Goal: Transaction & Acquisition: Purchase product/service

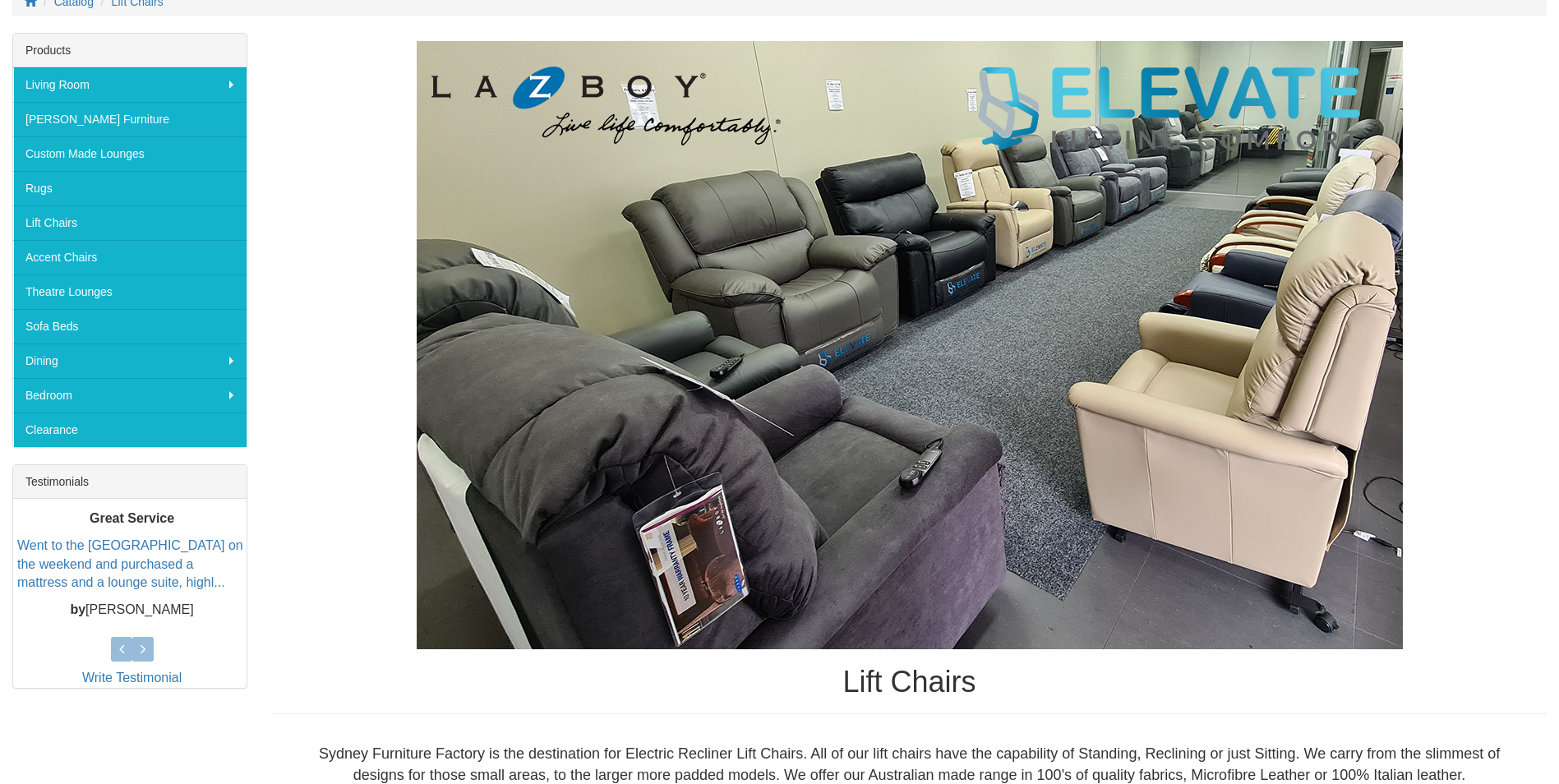
scroll to position [164, 0]
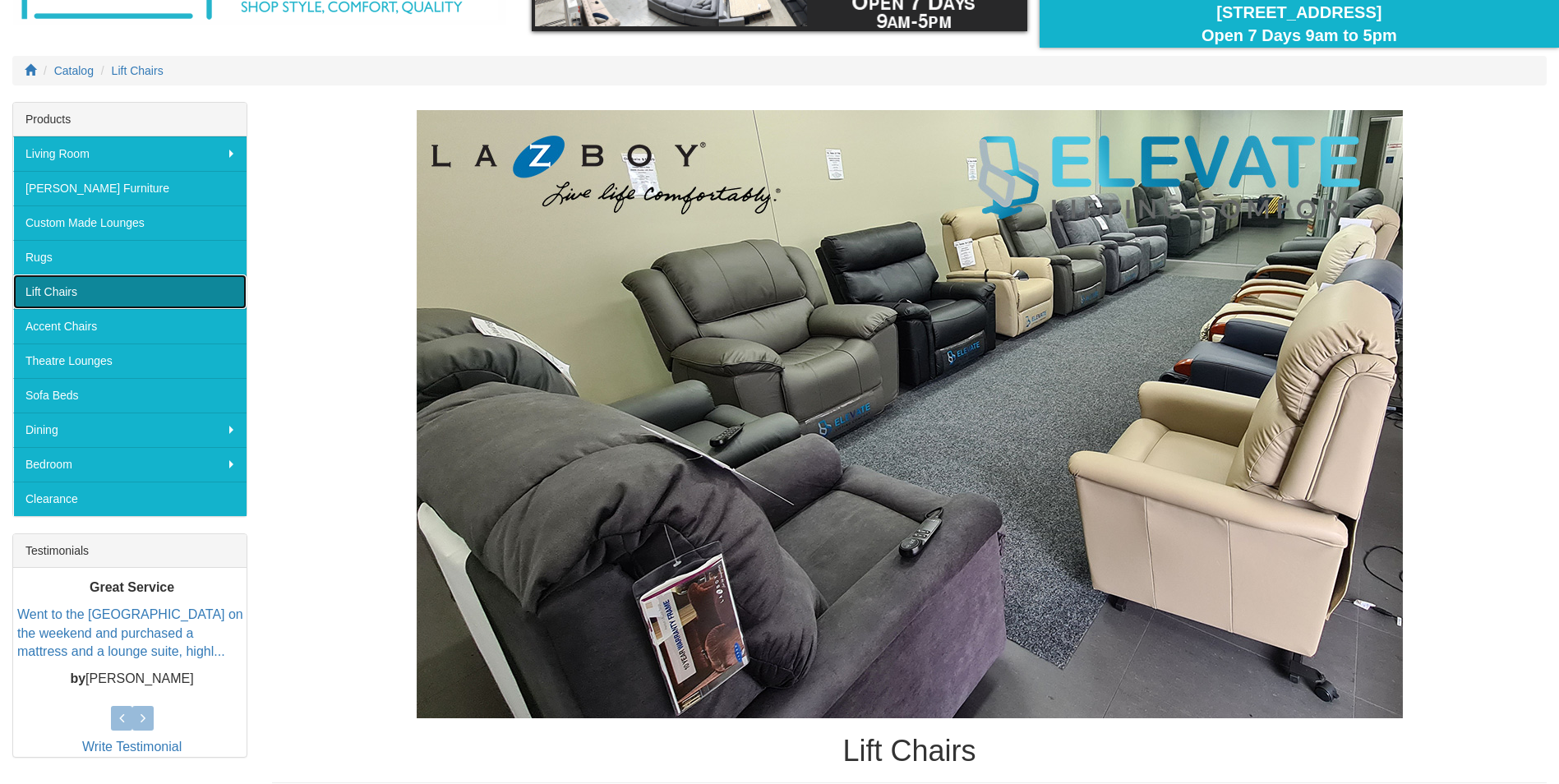
click at [99, 296] on link "Lift Chairs" at bounding box center [129, 292] width 234 height 35
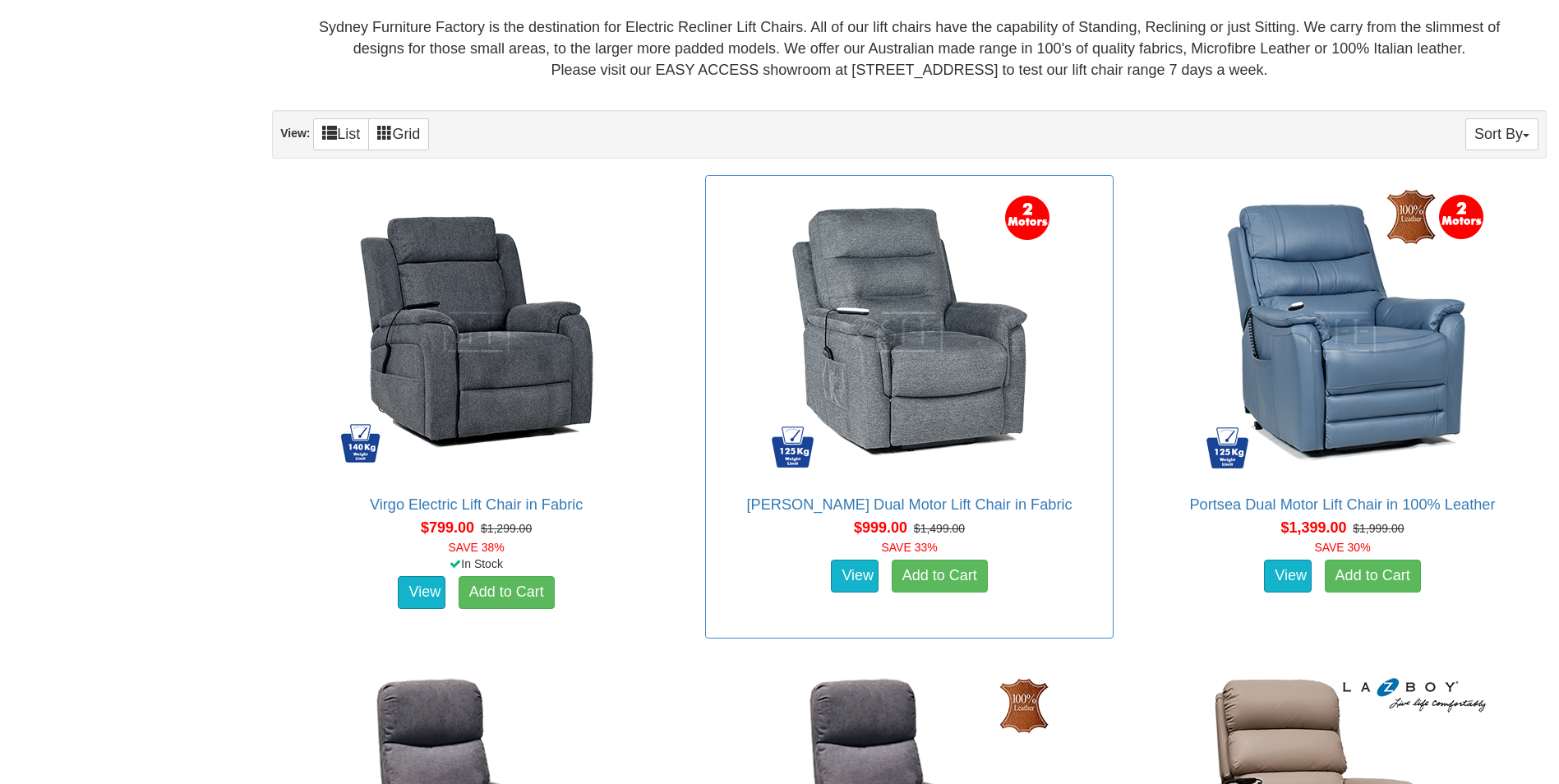
scroll to position [986, 0]
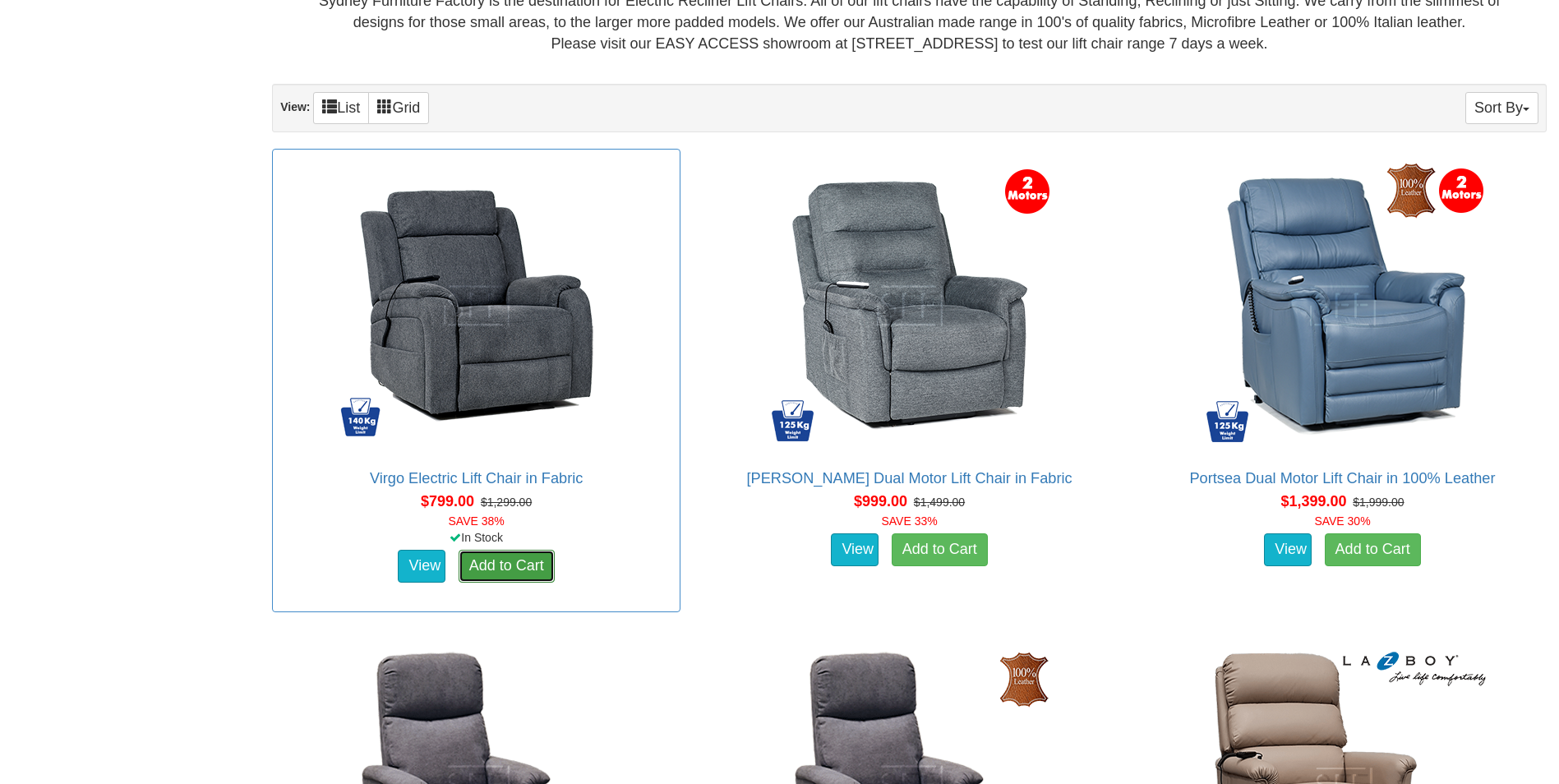
click at [545, 568] on link "Add to Cart" at bounding box center [506, 566] width 96 height 33
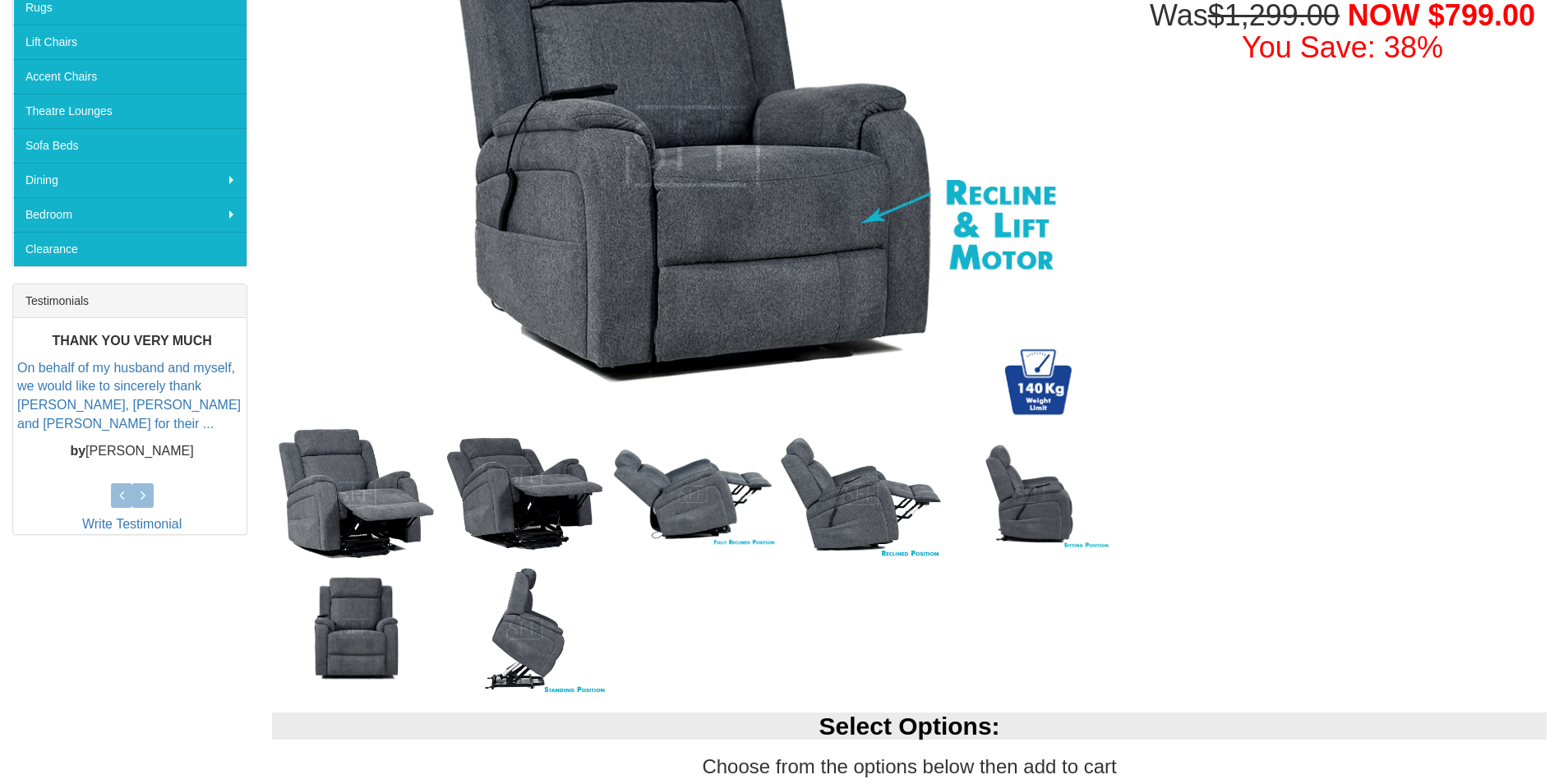
scroll to position [576, 0]
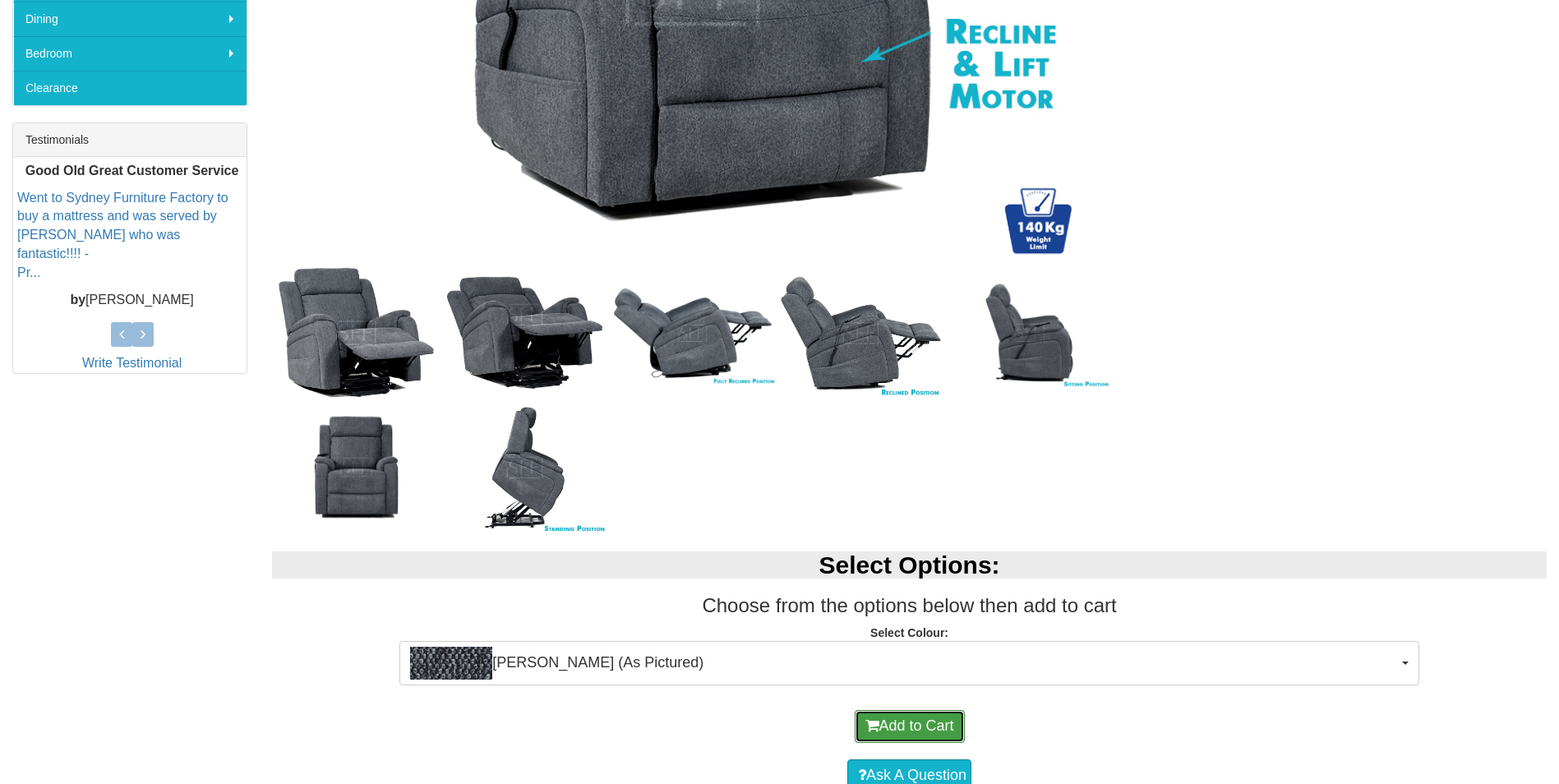
click at [919, 729] on button "Add to Cart" at bounding box center [909, 727] width 110 height 33
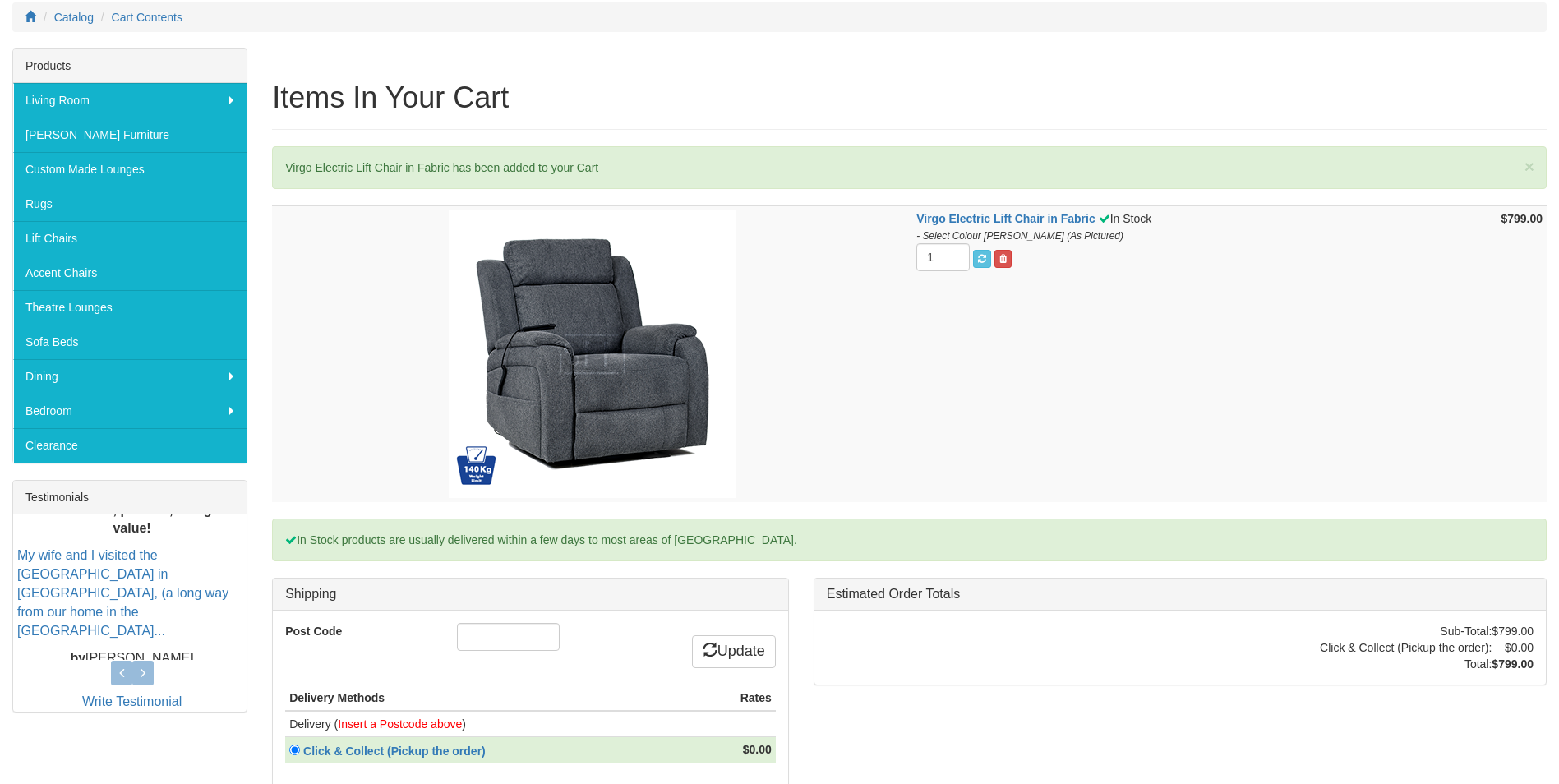
scroll to position [247, 0]
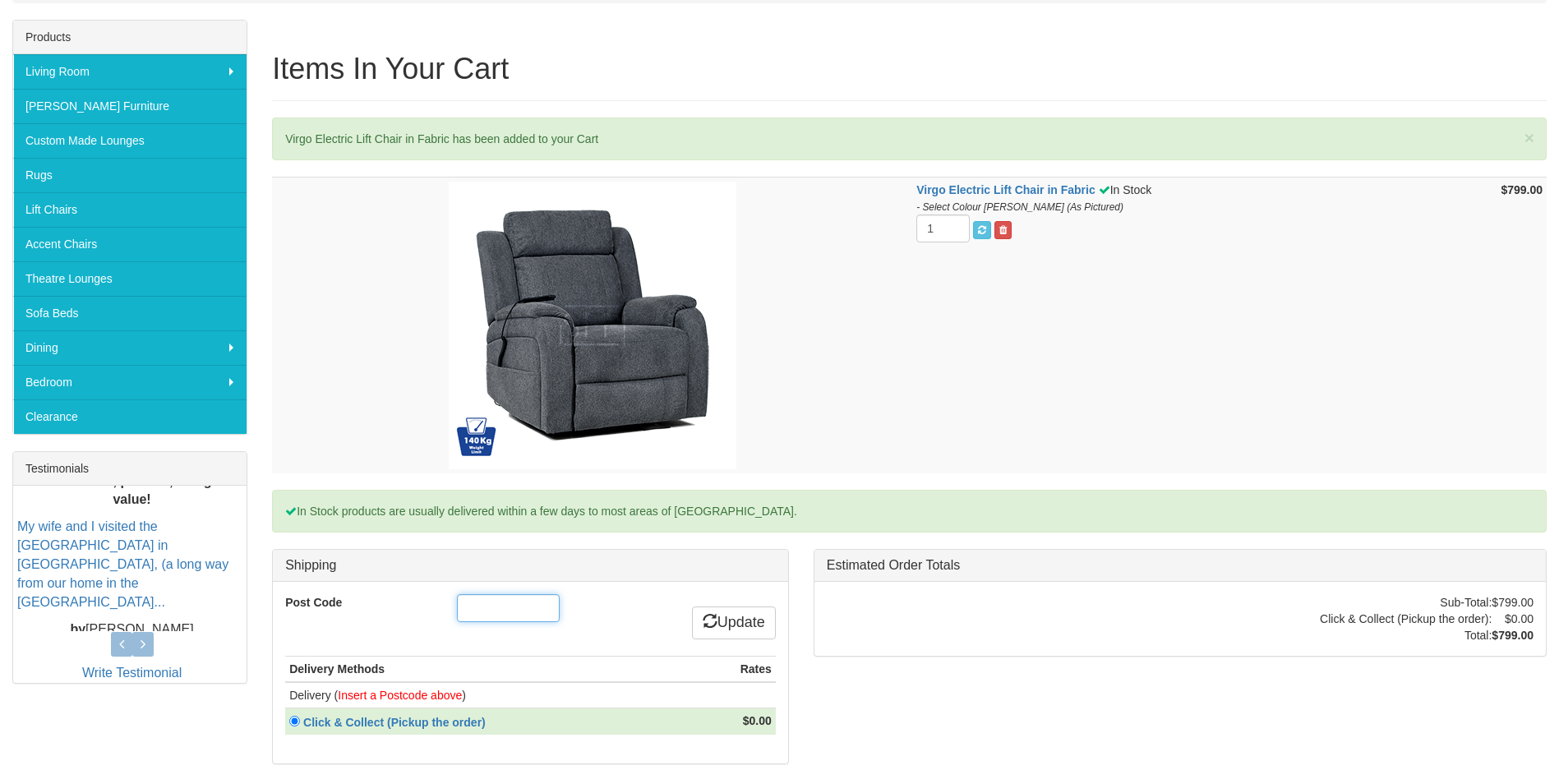
click at [508, 609] on input "Post Code" at bounding box center [508, 608] width 102 height 28
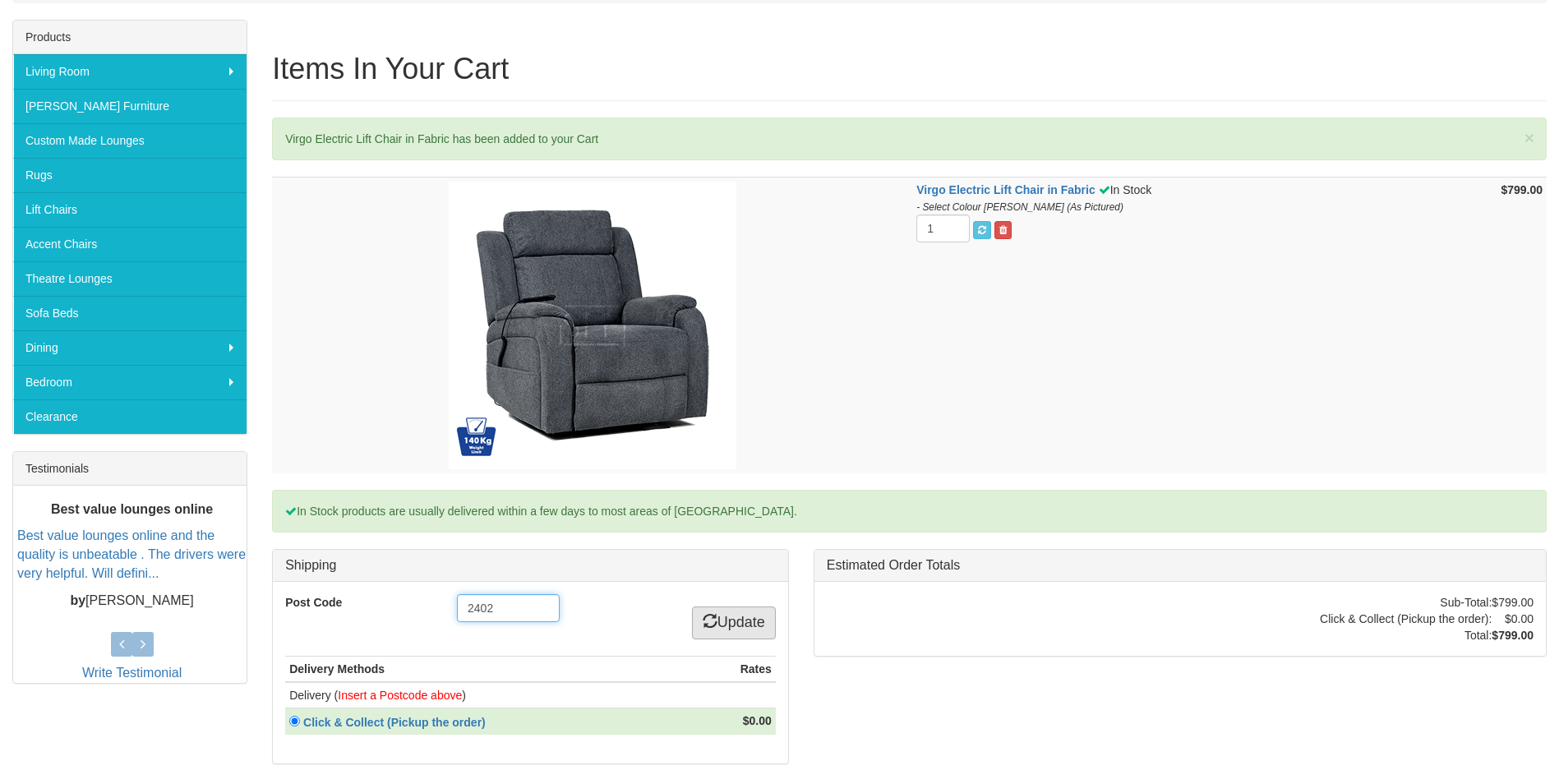
type input "2402"
click at [744, 625] on link "Update" at bounding box center [734, 623] width 84 height 33
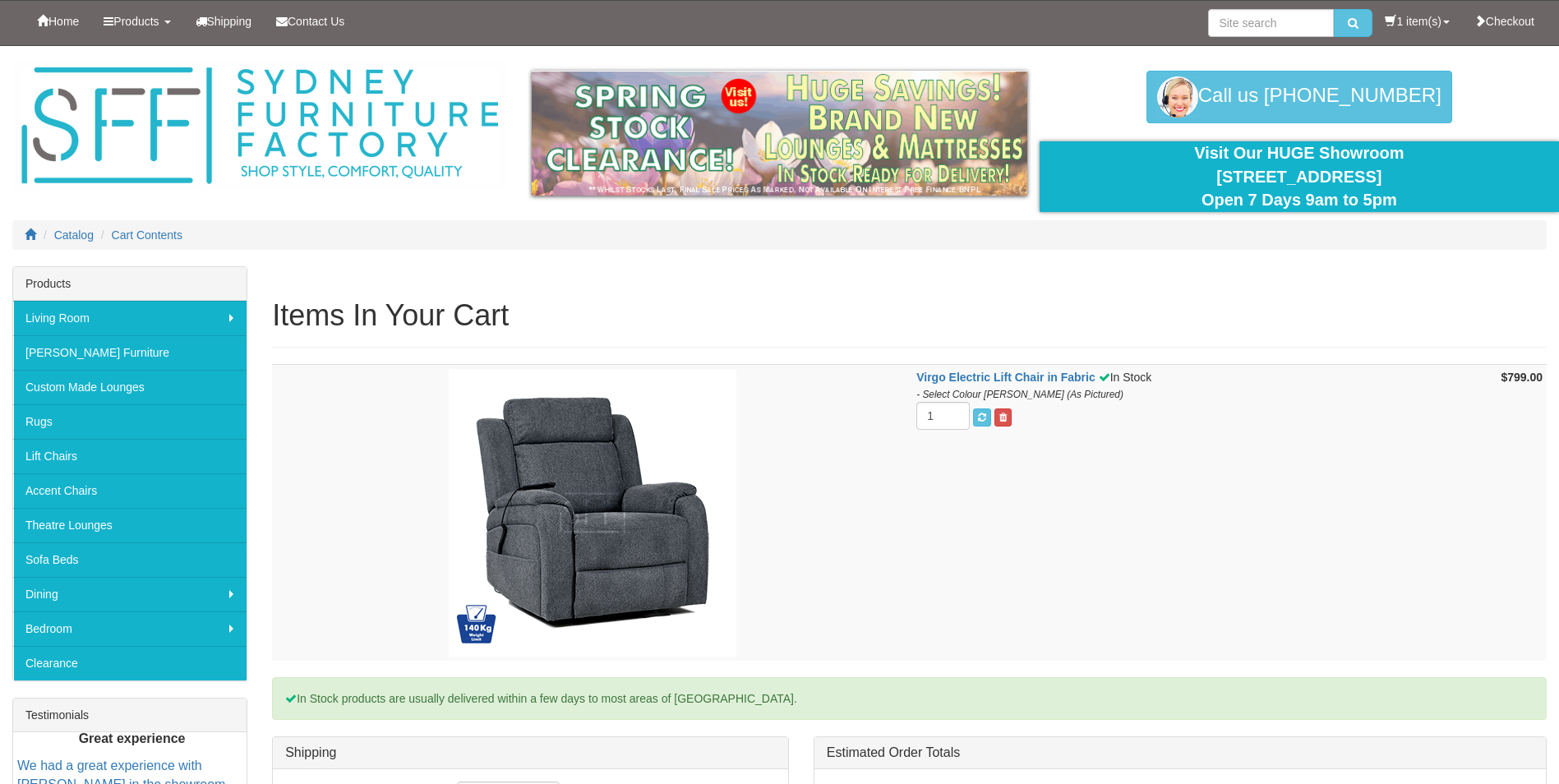
scroll to position [247, 0]
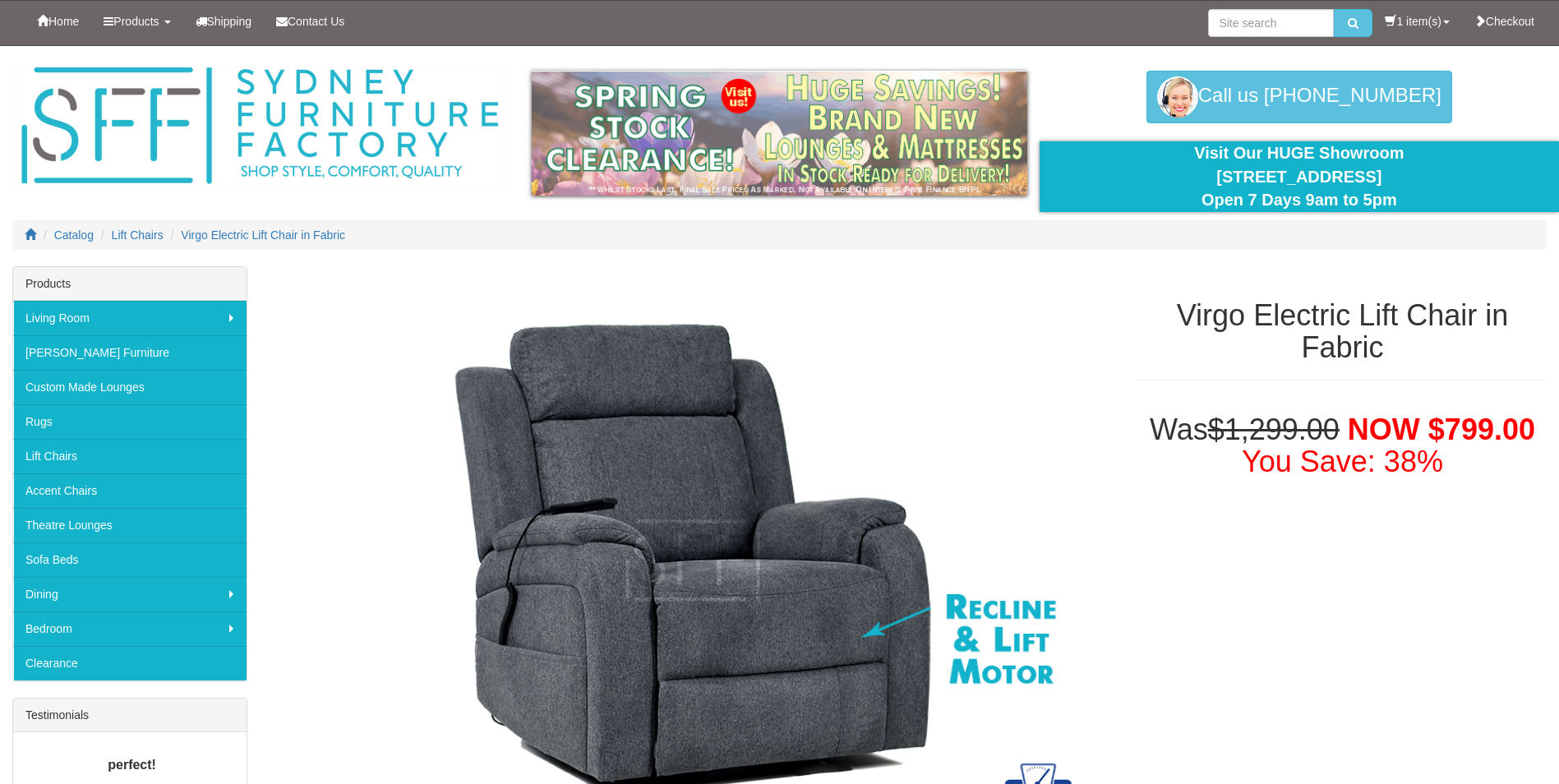
scroll to position [576, 0]
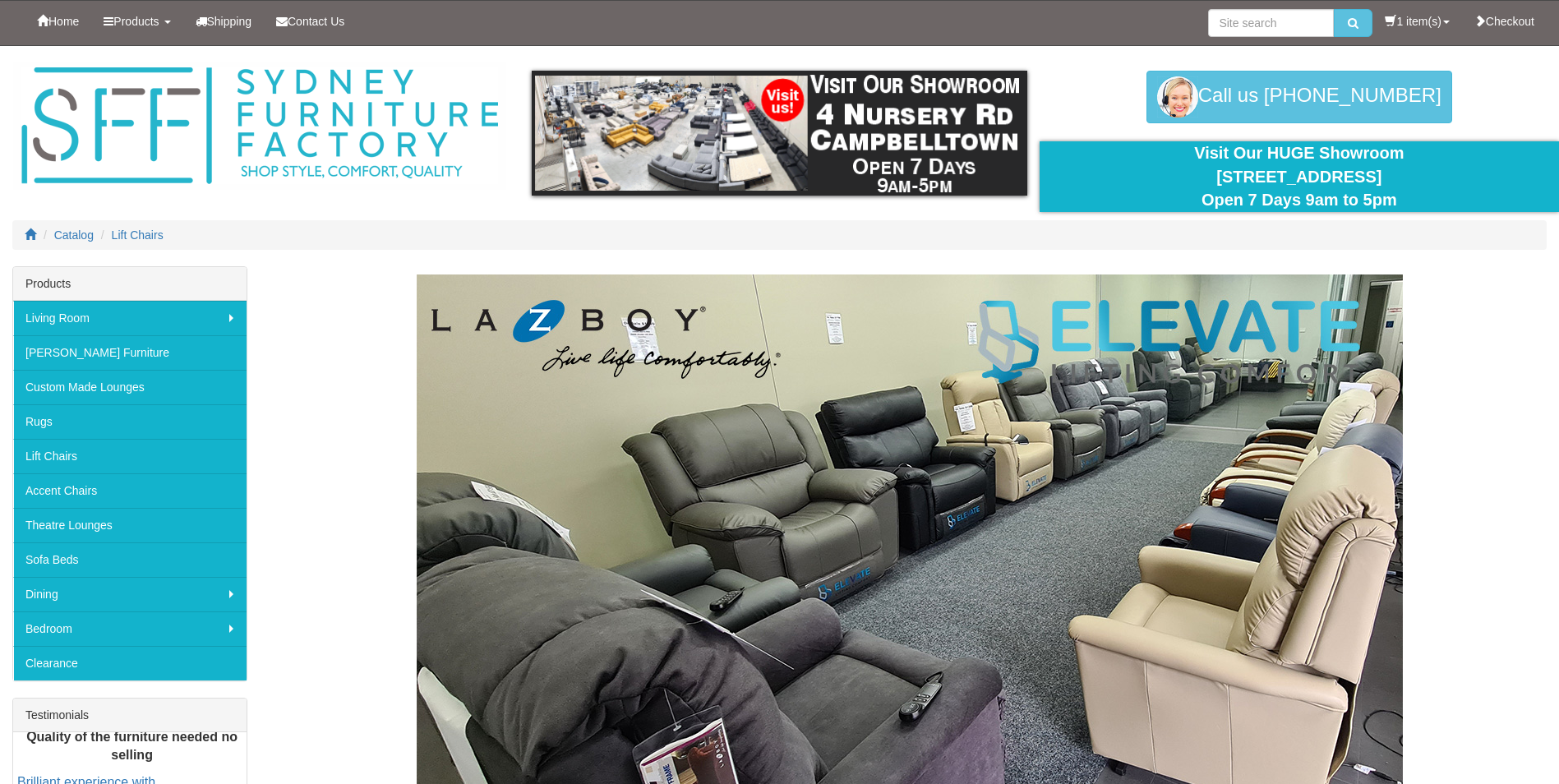
scroll to position [985, 0]
